Goal: Transaction & Acquisition: Purchase product/service

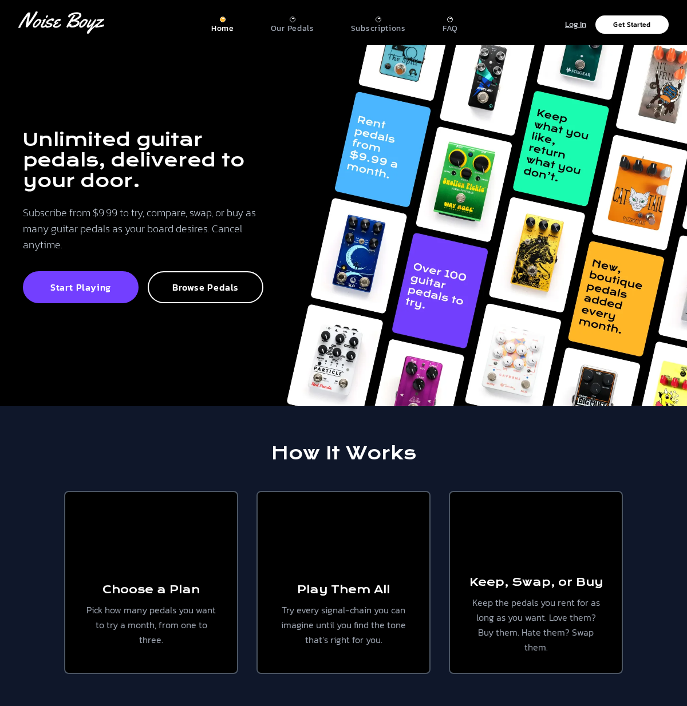
click at [573, 27] on p "Log In" at bounding box center [575, 24] width 21 height 13
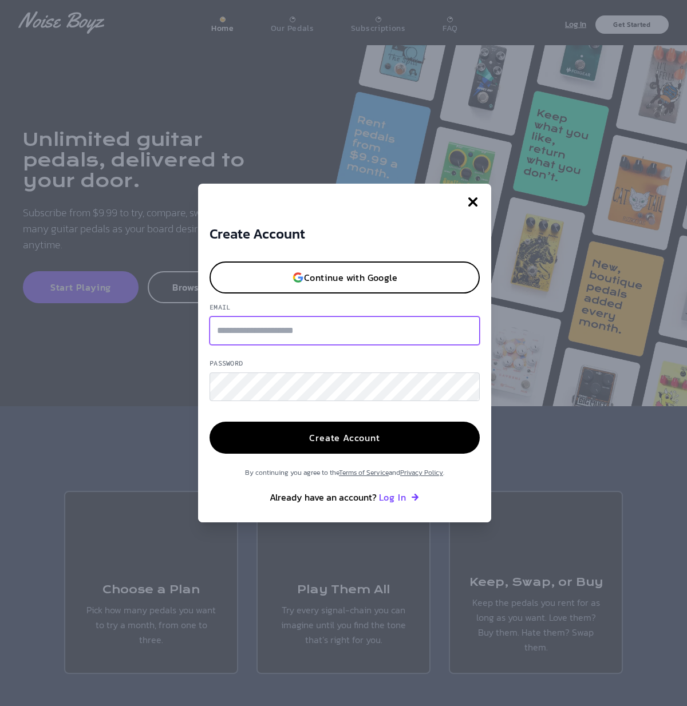
click at [260, 335] on input "Email" at bounding box center [344, 330] width 270 height 29
type input "*"
drag, startPoint x: 264, startPoint y: 338, endPoint x: 258, endPoint y: 338, distance: 5.8
click at [262, 338] on input "*" at bounding box center [344, 330] width 270 height 29
paste input "**********"
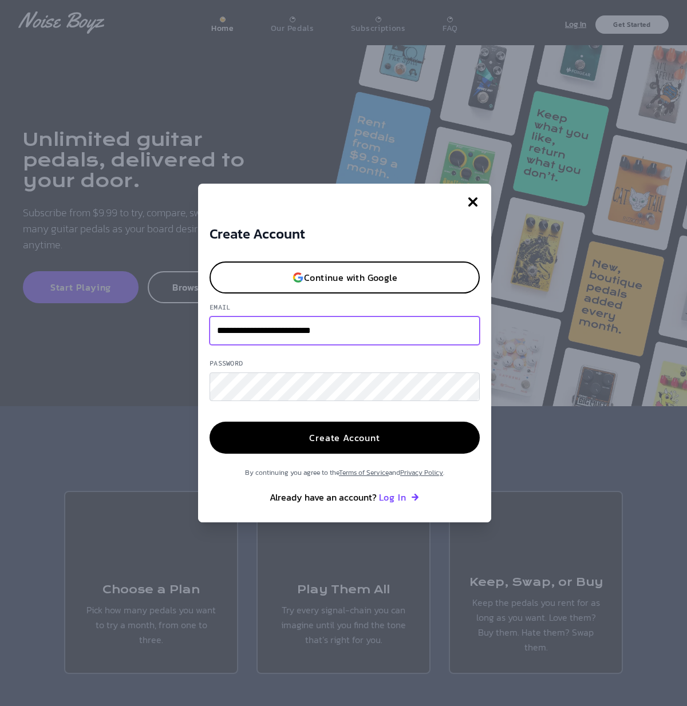
type input "**********"
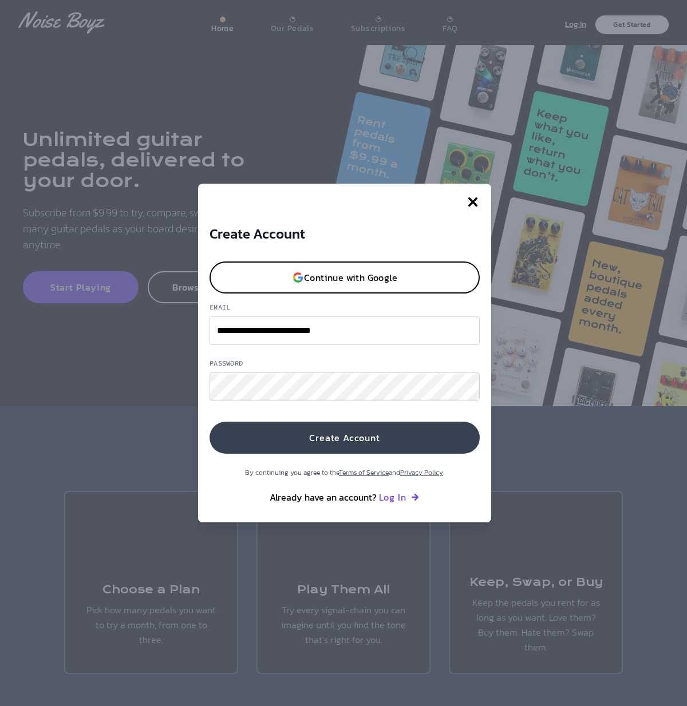
click at [362, 443] on button "Create Account" at bounding box center [344, 438] width 270 height 32
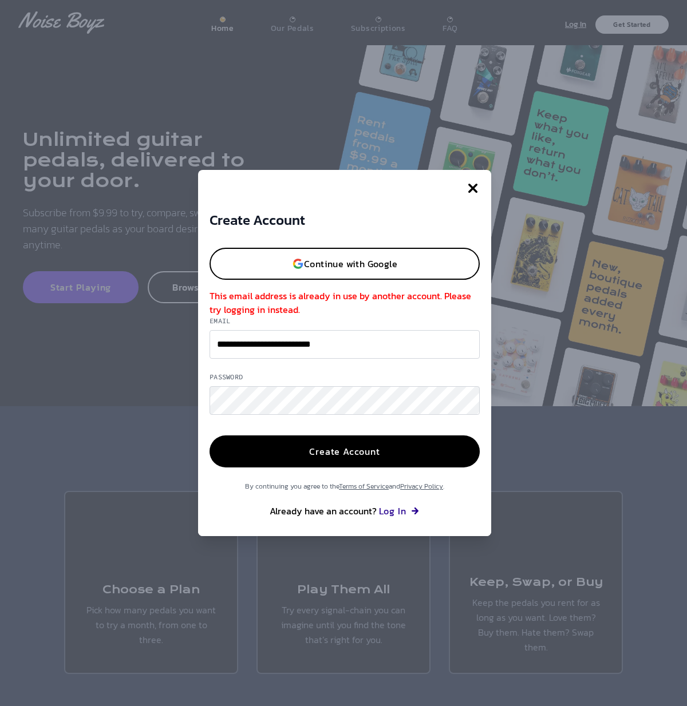
click at [390, 512] on button "Log In" at bounding box center [399, 511] width 41 height 14
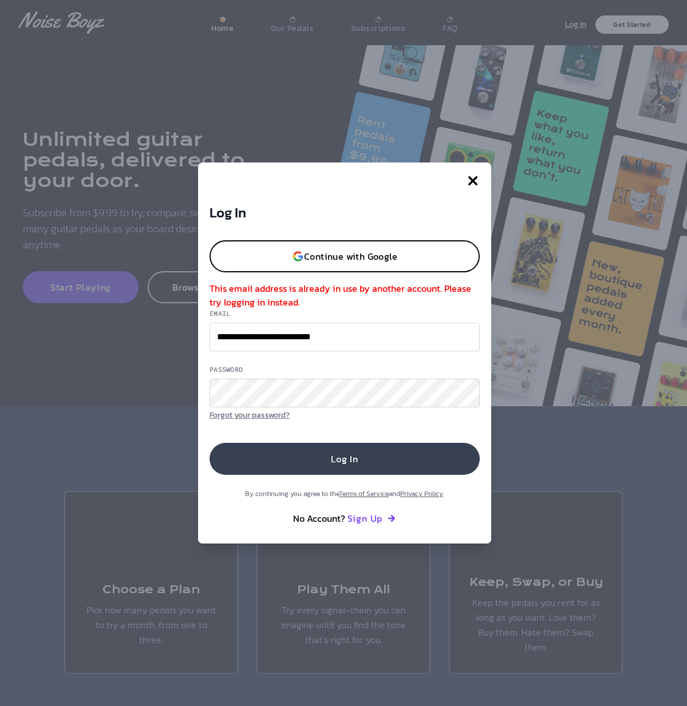
click at [321, 458] on button "Log In" at bounding box center [344, 459] width 270 height 32
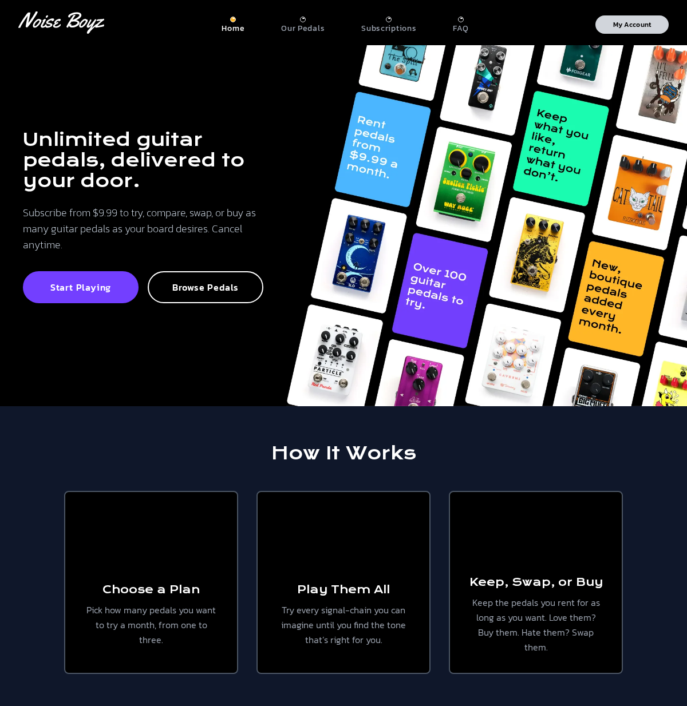
click at [619, 23] on p "My Account" at bounding box center [632, 24] width 38 height 7
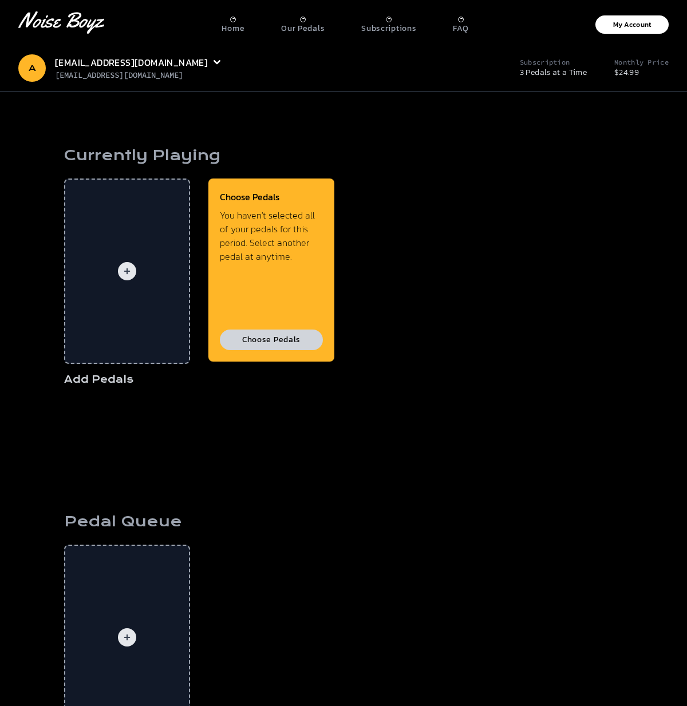
click at [271, 336] on button "Choose Pedals" at bounding box center [271, 340] width 103 height 21
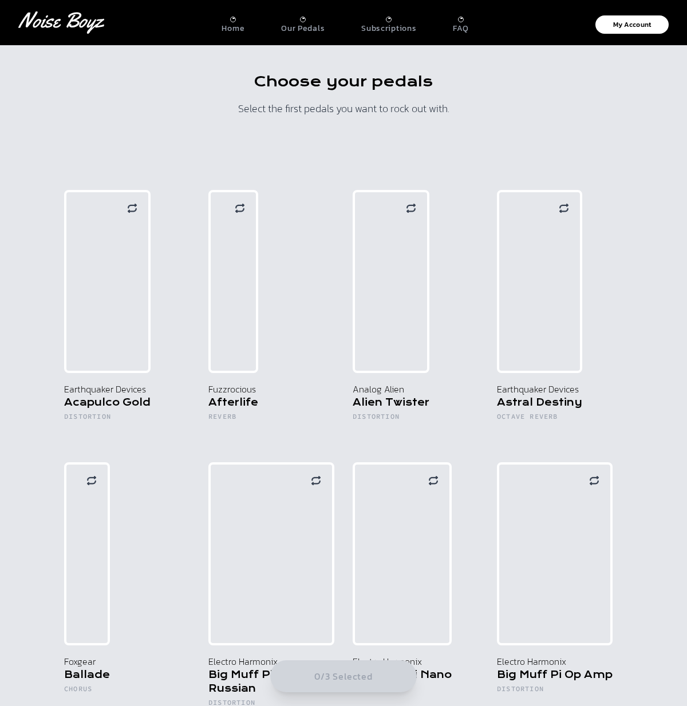
scroll to position [10, 0]
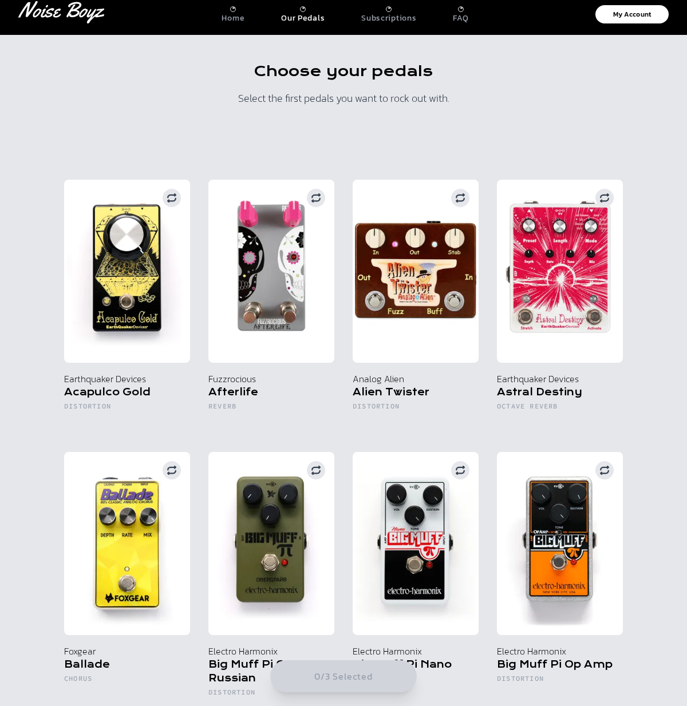
click at [304, 17] on p "Our Pedals" at bounding box center [302, 18] width 43 height 10
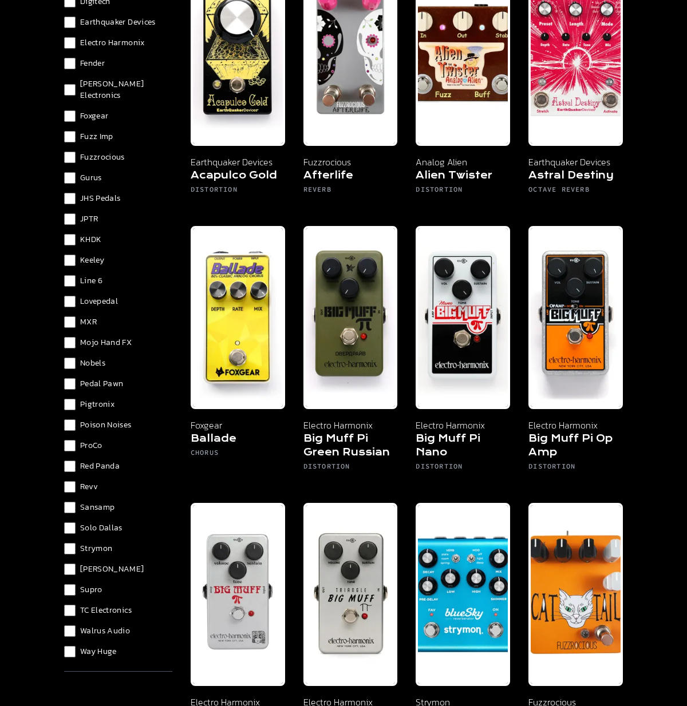
scroll to position [175, 0]
